Goal: Task Accomplishment & Management: Complete application form

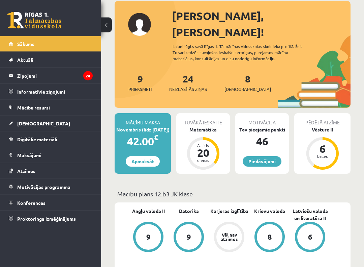
scroll to position [38, 0]
click at [25, 126] on span "[DEMOGRAPHIC_DATA]" at bounding box center [43, 123] width 53 height 6
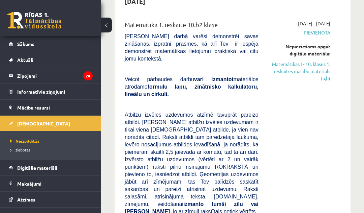
scroll to position [48, 0]
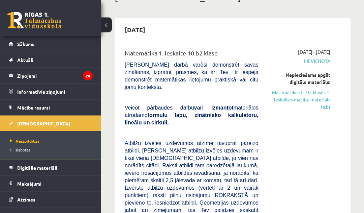
click at [324, 99] on link "Matemātikas I - 10. klases 1. ieskaites mācību materiāls (a,b)" at bounding box center [300, 99] width 62 height 21
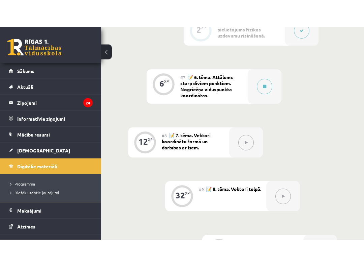
scroll to position [526, 0]
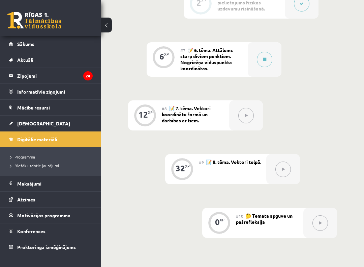
click at [265, 62] on button at bounding box center [265, 60] width 16 height 16
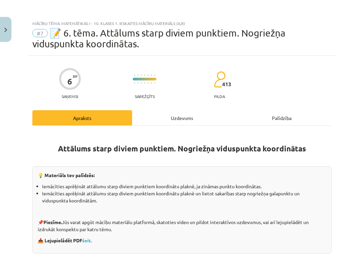
click at [306, 212] on p "📥 Lejupielādēt PDF šeit." at bounding box center [182, 240] width 289 height 7
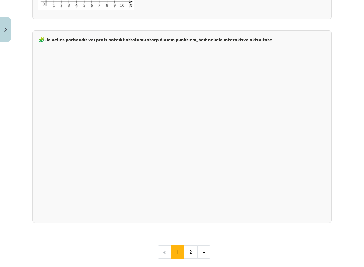
scroll to position [1092, 0]
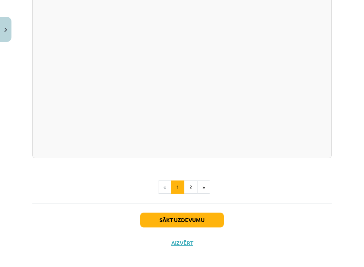
click at [207, 212] on button "Sākt uzdevumu" at bounding box center [182, 219] width 84 height 15
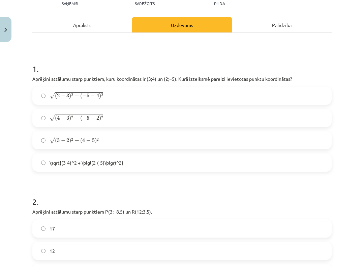
scroll to position [93, 0]
click at [47, 139] on label "√ ( 3 − 2 ) 2 + ( 4 − 5 ) 2 ( 3 − 2 ) 2 + ( 4 − 5 ) 2" at bounding box center [182, 140] width 298 height 17
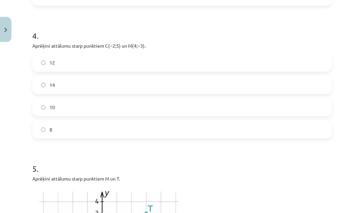
scroll to position [524, 0]
click at [50, 105] on span "10" at bounding box center [52, 107] width 5 height 7
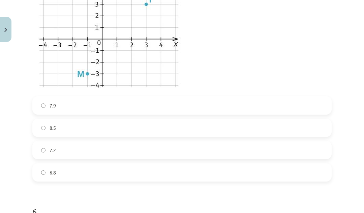
scroll to position [732, 0]
click at [49, 155] on label "7.2" at bounding box center [182, 149] width 298 height 17
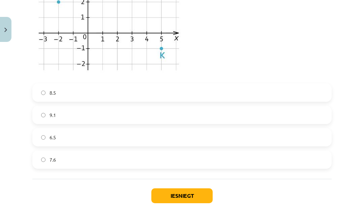
scroll to position [996, 0]
click at [259, 133] on label "6.5" at bounding box center [182, 137] width 298 height 17
click at [178, 192] on button "Iesniegt" at bounding box center [181, 195] width 61 height 15
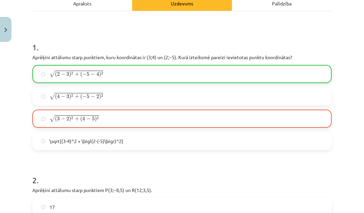
scroll to position [103, 0]
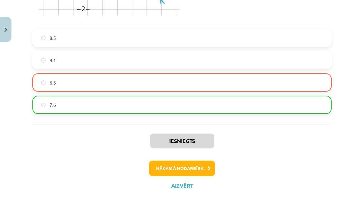
click at [203, 171] on button "Nākamā nodarbība" at bounding box center [182, 168] width 66 height 16
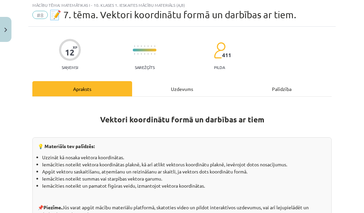
scroll to position [19, 0]
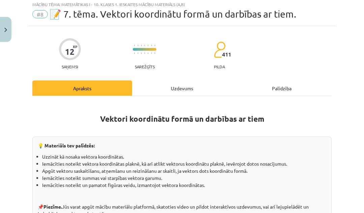
click at [11, 30] on button "Close" at bounding box center [5, 29] width 11 height 25
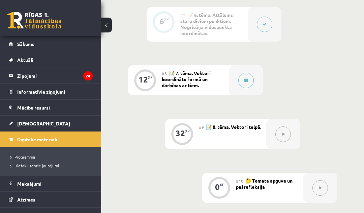
click at [77, 119] on link "[DEMOGRAPHIC_DATA]" at bounding box center [51, 123] width 84 height 16
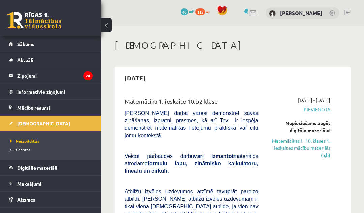
click at [313, 147] on link "Matemātikas I - 10. klases 1. ieskaites mācību materiāls (a,b)" at bounding box center [300, 147] width 62 height 21
click at [308, 143] on link "Matemātikas I - 10. klases 1. ieskaites mācību materiāls (a,b)" at bounding box center [300, 147] width 62 height 21
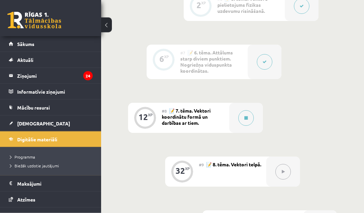
scroll to position [515, 0]
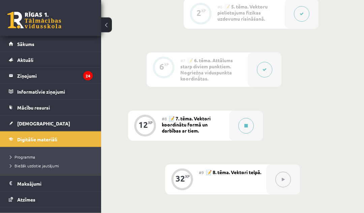
click at [249, 124] on button at bounding box center [247, 126] width 16 height 16
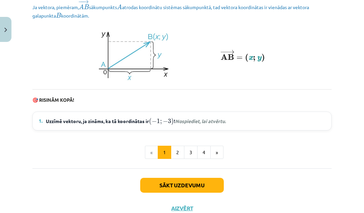
scroll to position [949, 0]
click at [311, 120] on summary "1. Uzzīmē vektoru, ja zināms, ka tā koordinātas ir ( − 1 ; − 3 ) ( − 1 ; − 3 ) …" at bounding box center [182, 120] width 287 height 9
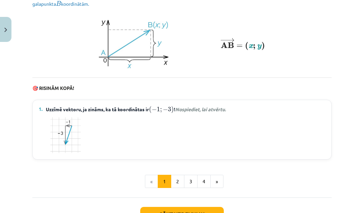
scroll to position [961, 0]
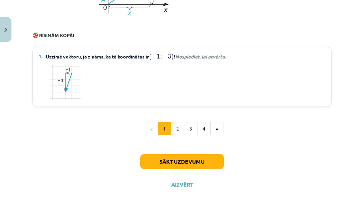
click at [218, 157] on button "Sākt uzdevumu" at bounding box center [182, 161] width 84 height 15
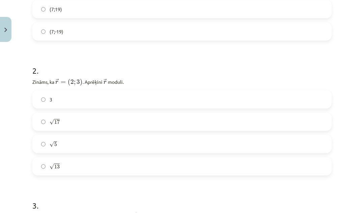
scroll to position [216, 0]
click at [157, 168] on label "√ 13 13" at bounding box center [182, 165] width 298 height 17
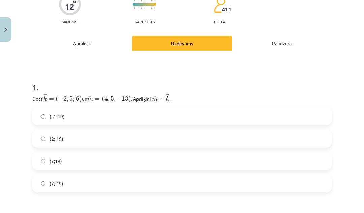
scroll to position [64, 0]
click at [137, 137] on label "(2;-19)" at bounding box center [182, 138] width 298 height 17
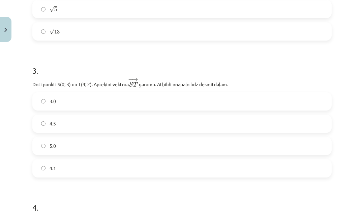
scroll to position [350, 0]
click at [269, 167] on label "4.1" at bounding box center [182, 168] width 298 height 17
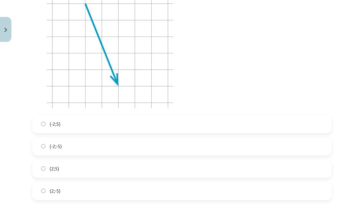
scroll to position [579, 0]
click at [116, 198] on label "(2;-5)" at bounding box center [182, 190] width 298 height 17
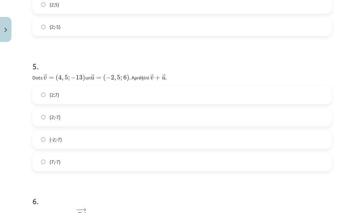
scroll to position [742, 0]
click at [167, 145] on label "(-2;-7)" at bounding box center [182, 139] width 298 height 17
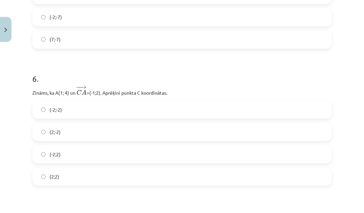
scroll to position [864, 0]
click at [106, 153] on label "(-2;2)" at bounding box center [182, 153] width 298 height 17
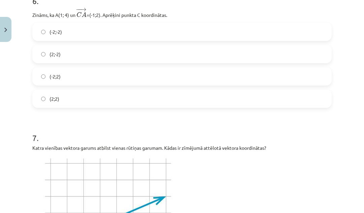
scroll to position [943, 0]
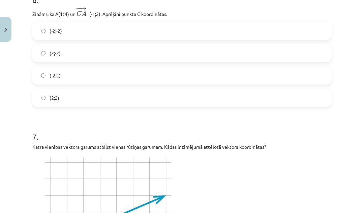
click at [37, 100] on label "(2;2)" at bounding box center [182, 97] width 298 height 17
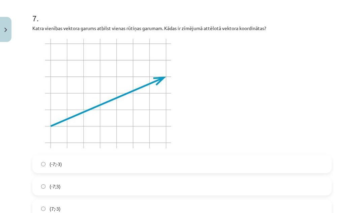
scroll to position [1061, 0]
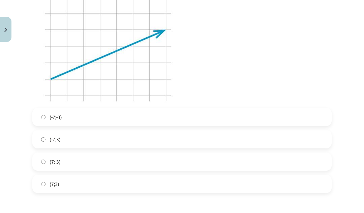
click at [110, 165] on label "(7;-3)" at bounding box center [182, 161] width 298 height 17
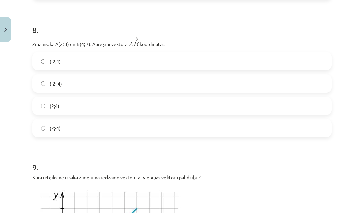
scroll to position [1301, 0]
click at [120, 101] on label "(2;4)" at bounding box center [182, 105] width 298 height 17
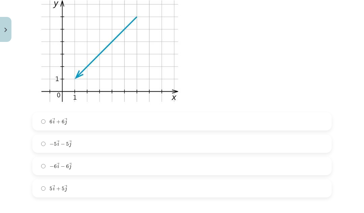
scroll to position [1492, 0]
click at [112, 55] on img at bounding box center [108, 50] width 153 height 115
click at [104, 167] on label "− 6 → i − 6 → j − 6 i → − 6 j →" at bounding box center [182, 165] width 298 height 17
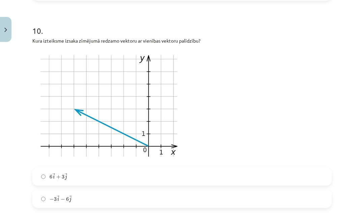
scroll to position [1689, 0]
click at [75, 196] on label "− 3 → i − 6 → j − 3 i → − 6 j →" at bounding box center [182, 198] width 298 height 17
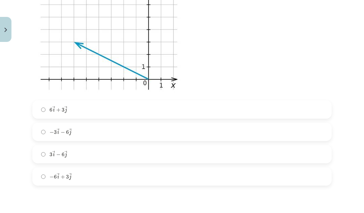
scroll to position [1755, 0]
click at [89, 96] on img at bounding box center [108, 38] width 153 height 115
click at [68, 178] on span "3" at bounding box center [67, 176] width 3 height 4
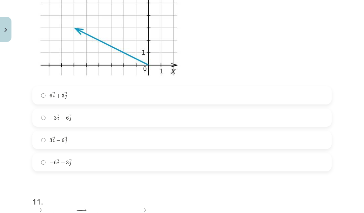
scroll to position [1770, 0]
click at [115, 140] on label "3 → i − 6 → j 3 i → − 6 j →" at bounding box center [182, 139] width 298 height 17
click at [157, 114] on label "− 3 → i − 6 → j − 3 i → − 6 j →" at bounding box center [182, 117] width 298 height 17
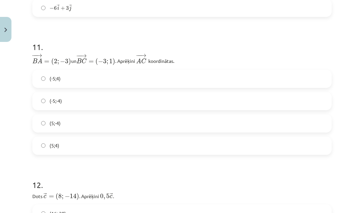
click at [166, 145] on label "(5;4)" at bounding box center [182, 145] width 298 height 17
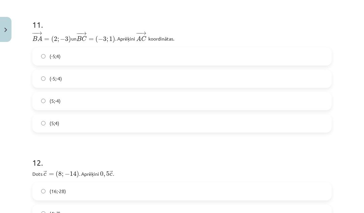
scroll to position [1946, 0]
click at [149, 75] on label "(-5;-4)" at bounding box center [182, 78] width 298 height 17
click at [187, 56] on label "(-5;4)" at bounding box center [182, 56] width 298 height 17
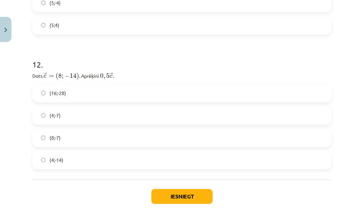
scroll to position [2044, 0]
click at [121, 119] on label "(4;-7)" at bounding box center [182, 115] width 298 height 17
click at [201, 196] on button "Iesniegt" at bounding box center [181, 196] width 61 height 15
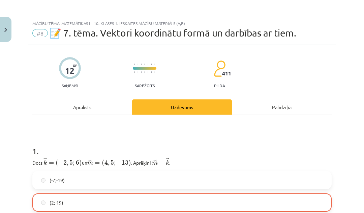
scroll to position [0, 0]
click at [2, 22] on button "Close" at bounding box center [5, 29] width 11 height 25
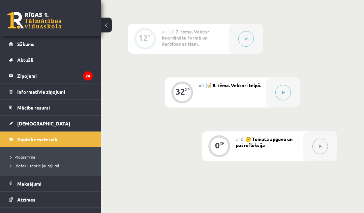
scroll to position [594, 0]
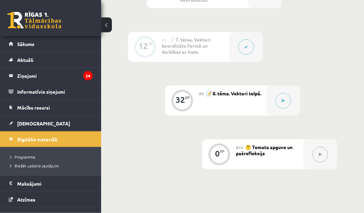
click at [286, 102] on button at bounding box center [284, 101] width 16 height 16
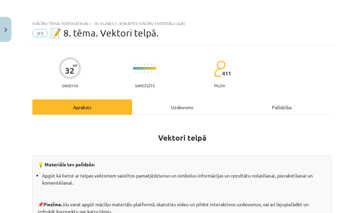
scroll to position [0, 0]
click at [9, 36] on button "Close" at bounding box center [5, 29] width 11 height 25
